Goal: Navigation & Orientation: Find specific page/section

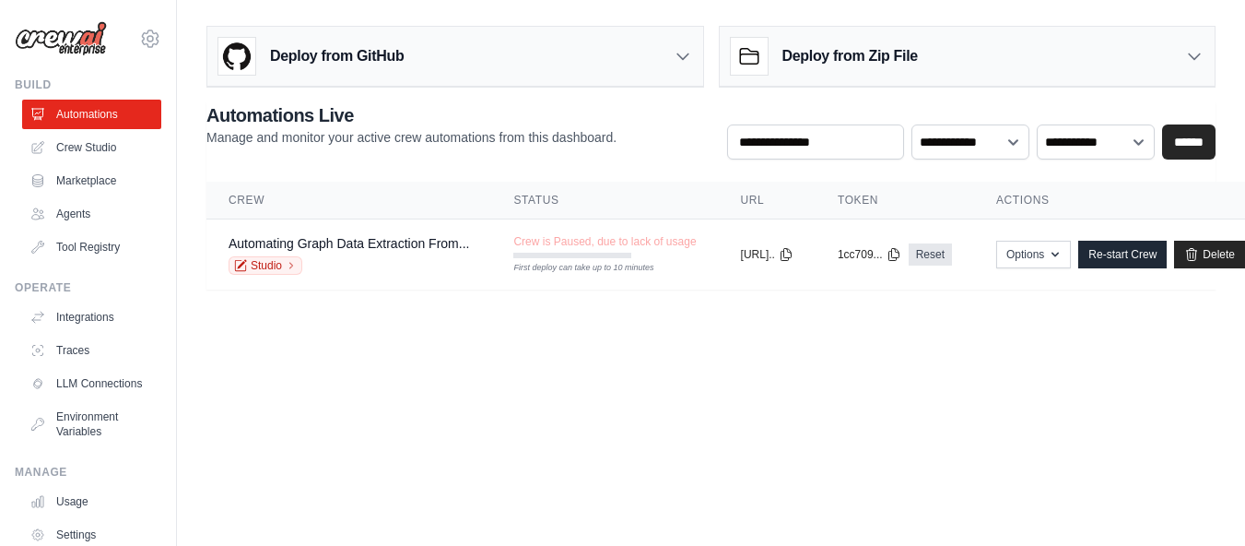
click at [533, 419] on body "n.sidath@gmail.com Settings Build Automations Crew Studio GitHub" at bounding box center [622, 273] width 1245 height 546
click at [80, 147] on link "Crew Studio" at bounding box center [93, 147] width 139 height 29
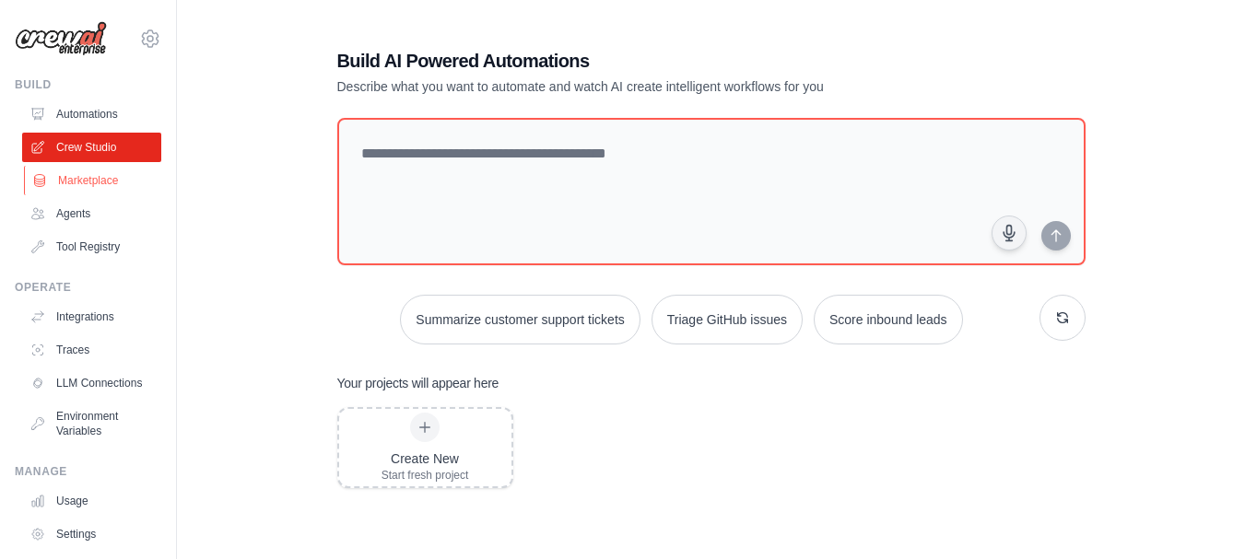
click at [91, 186] on link "Marketplace" at bounding box center [93, 180] width 139 height 29
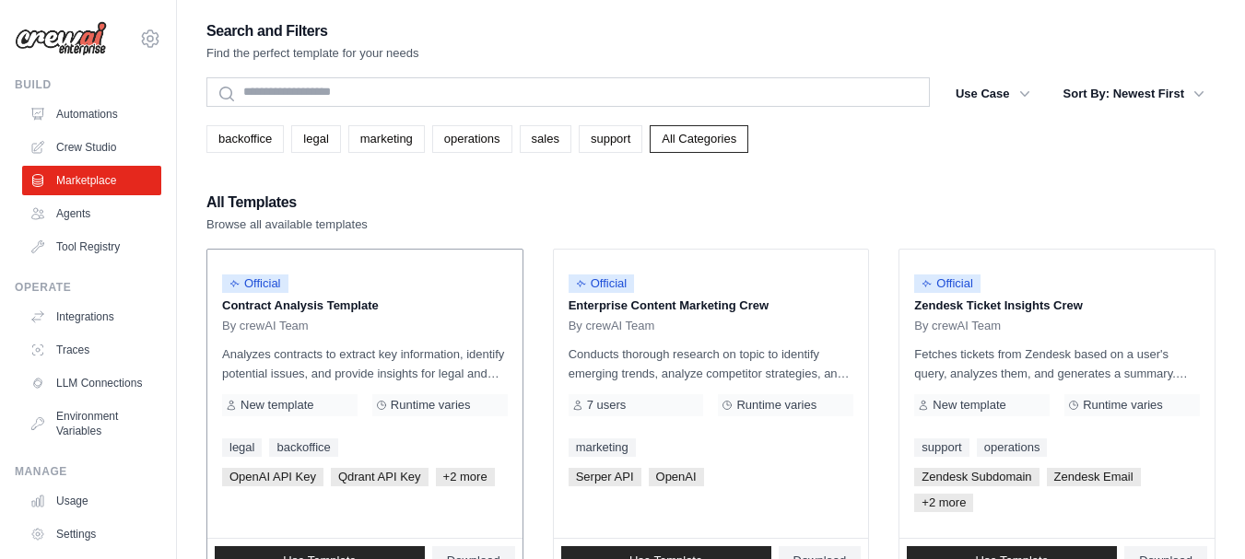
scroll to position [1200, 0]
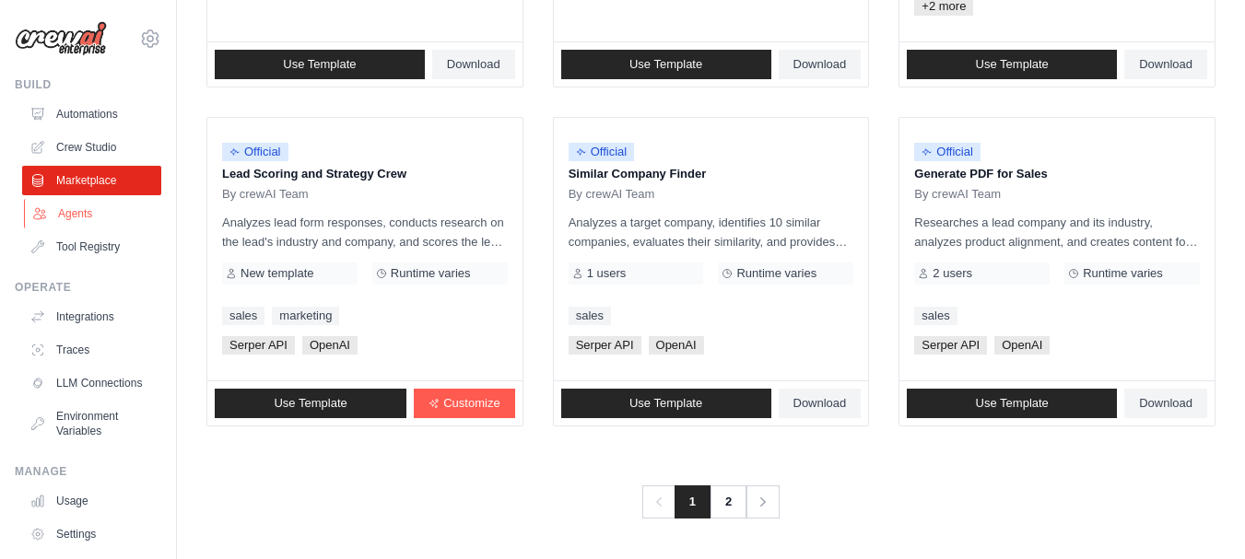
click at [70, 223] on link "Agents" at bounding box center [93, 213] width 139 height 29
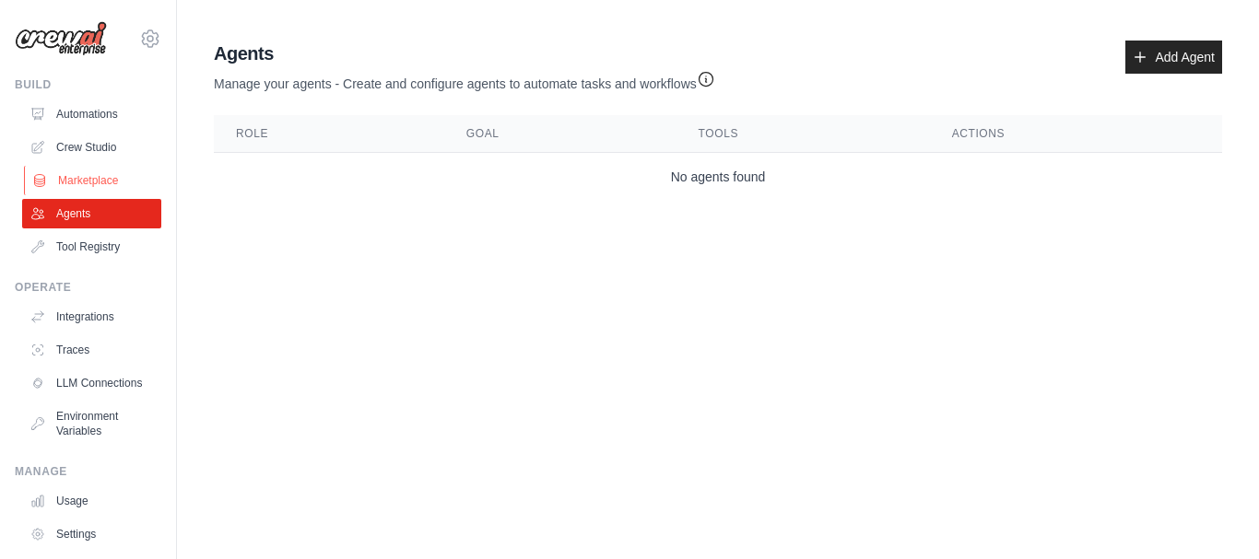
click at [93, 184] on link "Marketplace" at bounding box center [93, 180] width 139 height 29
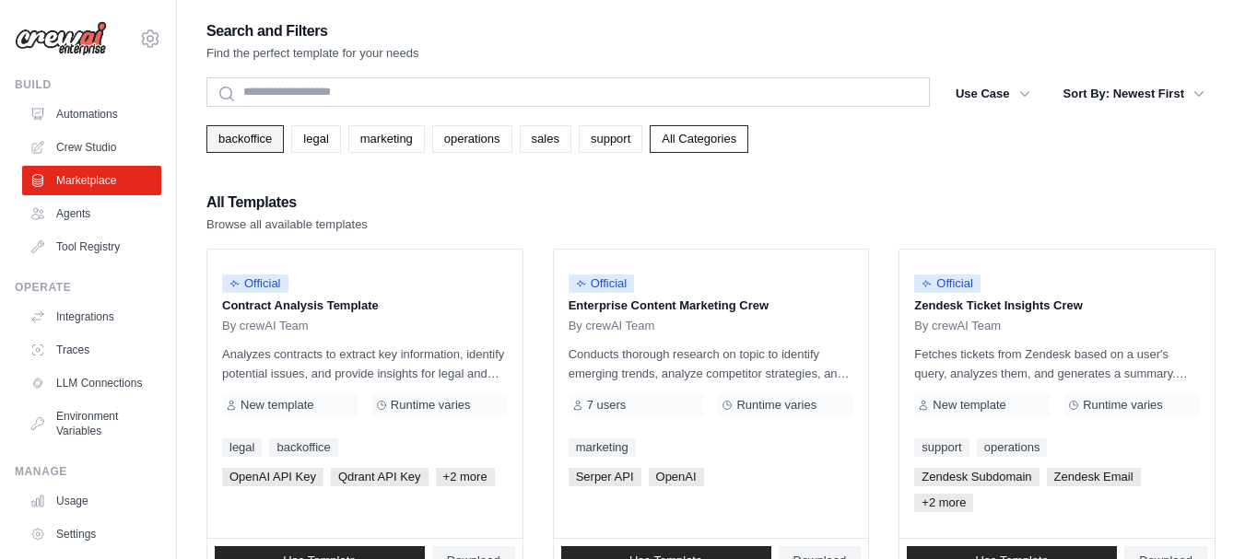
click at [235, 141] on link "backoffice" at bounding box center [244, 139] width 77 height 28
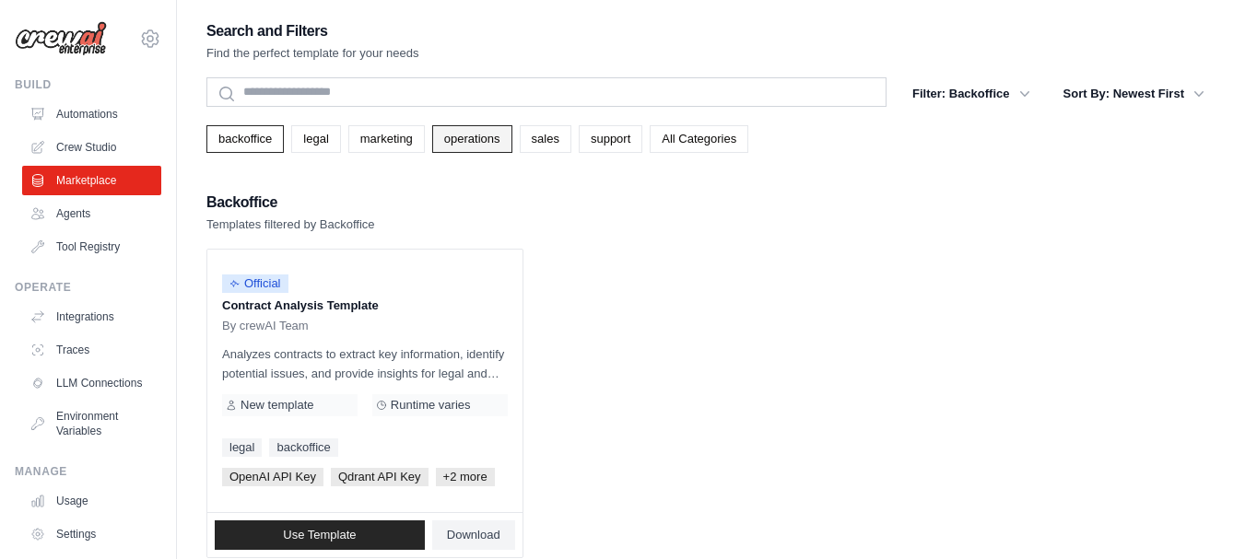
click at [470, 140] on link "operations" at bounding box center [472, 139] width 80 height 28
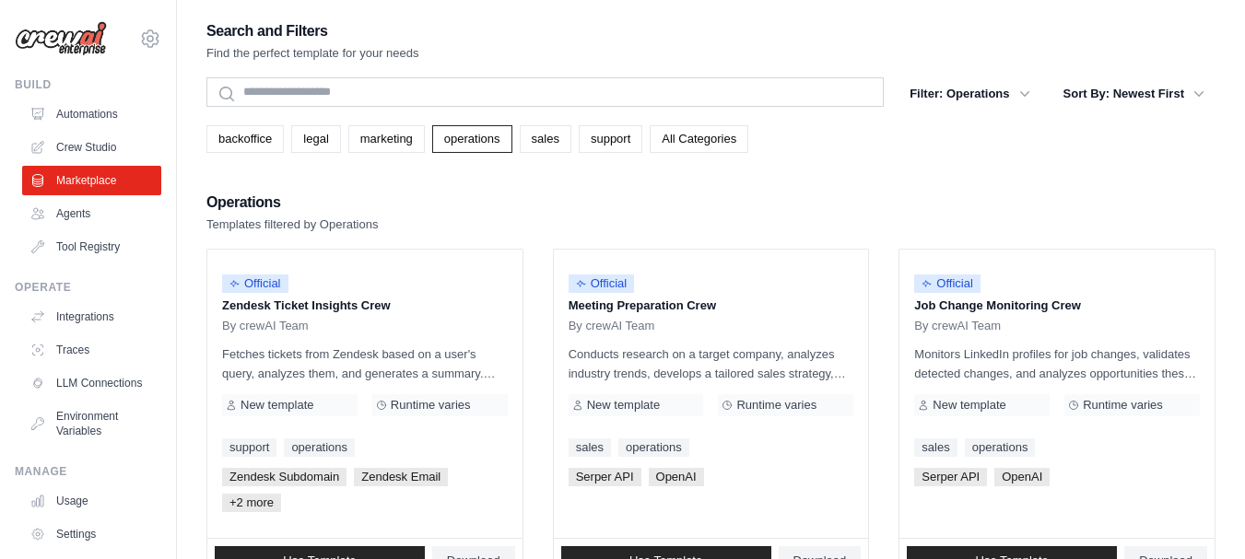
scroll to position [102, 0]
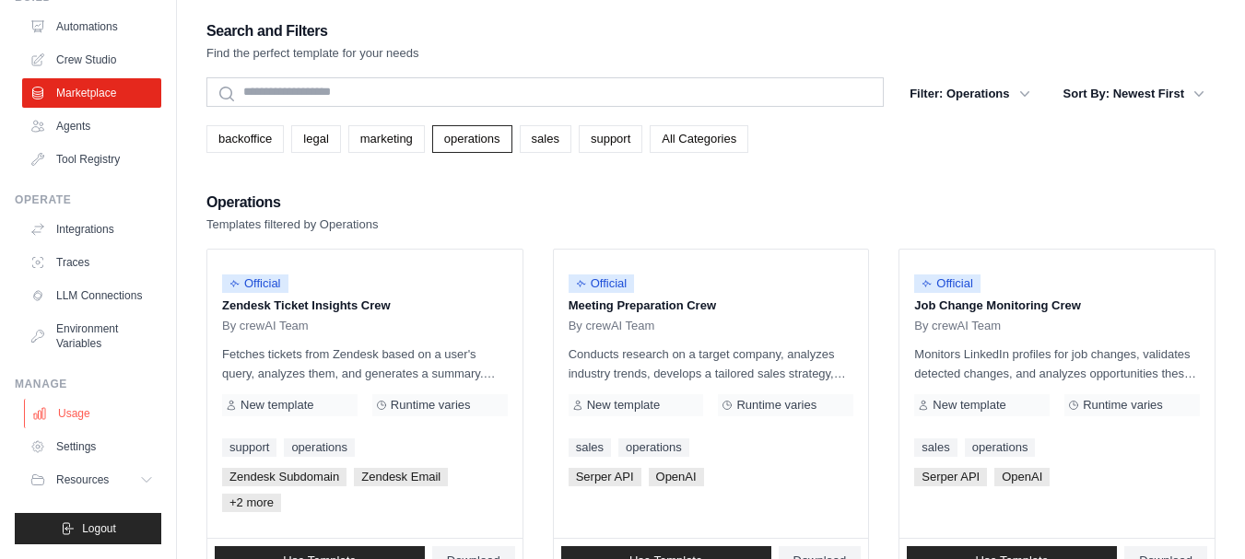
click at [79, 410] on link "Usage" at bounding box center [93, 413] width 139 height 29
